Goal: Complete application form

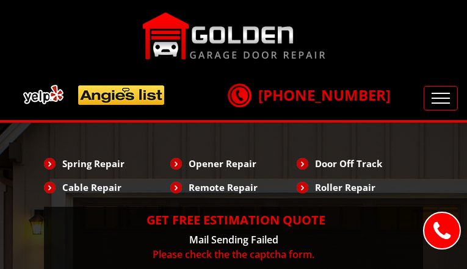
type input "rYfvudlpRfTHWsr"
type input "4206504139"
type input "[EMAIL_ADDRESS][DOMAIN_NAME]"
type input "VYLDtHHuBdsN"
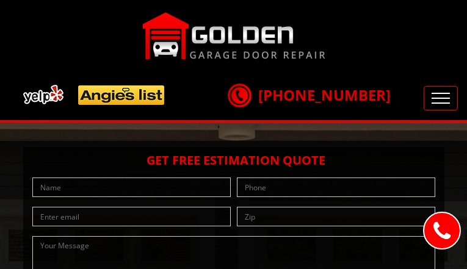
type input "jXGovseH"
type input "8778892910"
type input "[EMAIL_ADDRESS][DOMAIN_NAME]"
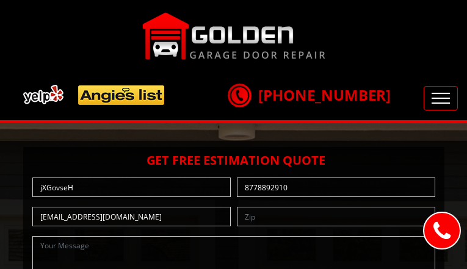
type input "nZHeBIZXNALrL"
